Goal: Navigation & Orientation: Find specific page/section

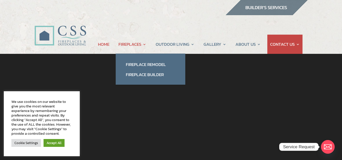
click at [140, 45] on link "FIREPLACES" at bounding box center [132, 44] width 28 height 19
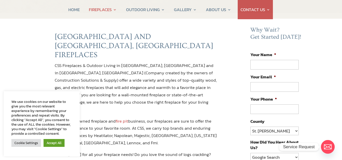
scroll to position [129, 0]
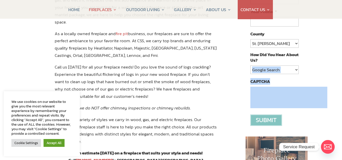
drag, startPoint x: 341, startPoint y: 53, endPoint x: 339, endPoint y: 86, distance: 33.2
click at [339, 86] on div "JACKSONVILLE AND ORMOND BEACH, FL FIREPLACES CSS Fireplaces & Outdoor Living in…" at bounding box center [171, 150] width 342 height 451
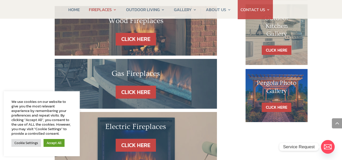
scroll to position [333, 0]
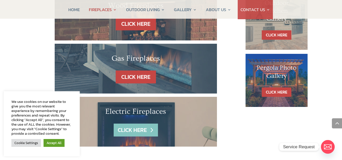
click at [141, 124] on link "CLICK HERE" at bounding box center [136, 130] width 44 height 13
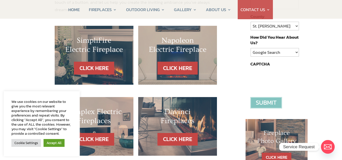
scroll to position [150, 0]
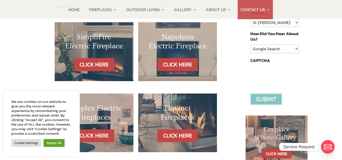
click at [99, 42] on h2 "SimpliFire Electric Fireplace" at bounding box center [94, 42] width 58 height 21
click at [98, 58] on link "CLICK HERE" at bounding box center [94, 64] width 44 height 13
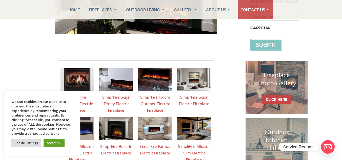
scroll to position [204, 0]
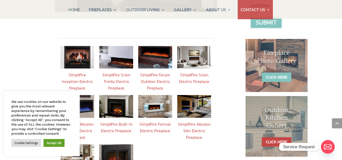
click at [283, 76] on link "CLICK HERE" at bounding box center [277, 77] width 30 height 9
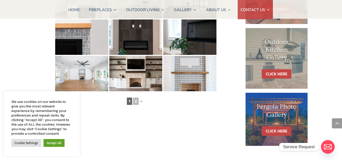
scroll to position [298, 0]
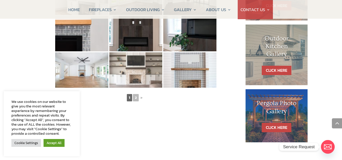
click at [137, 65] on img at bounding box center [135, 69] width 53 height 35
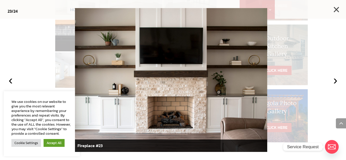
click at [337, 9] on button "×" at bounding box center [335, 9] width 11 height 11
